Goal: Task Accomplishment & Management: Complete application form

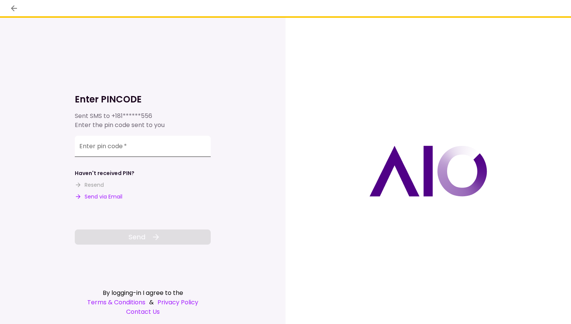
click at [113, 149] on input "Enter pin code   *" at bounding box center [143, 146] width 136 height 21
click at [98, 152] on input "Enter pin code   *" at bounding box center [143, 147] width 136 height 21
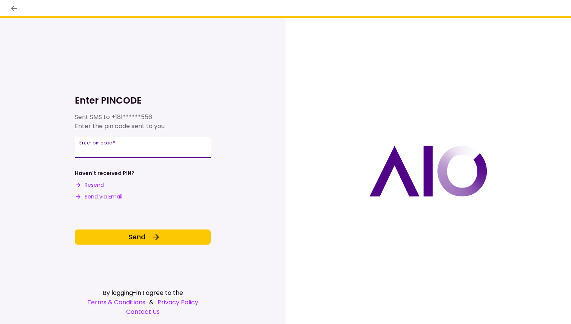
type input "******"
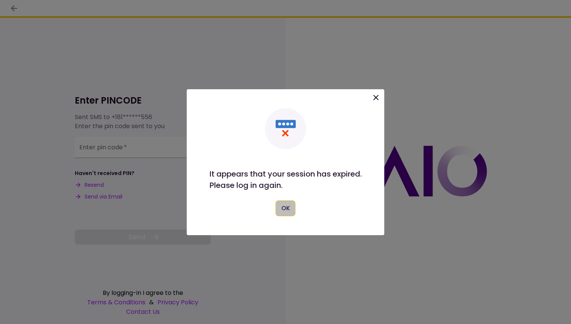
click at [289, 207] on button "OK" at bounding box center [286, 208] width 20 height 16
